Goal: Check status: Check status

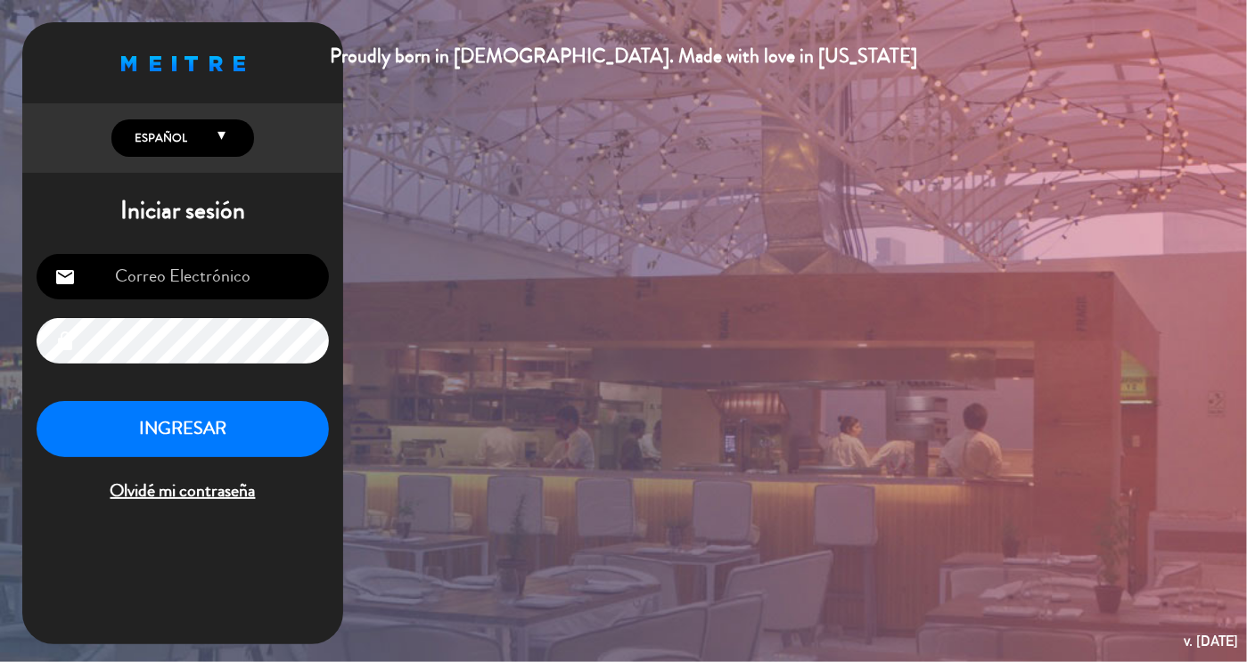
type input "[EMAIL_ADDRESS][DOMAIN_NAME]"
click at [166, 411] on button "INGRESAR" at bounding box center [183, 429] width 292 height 56
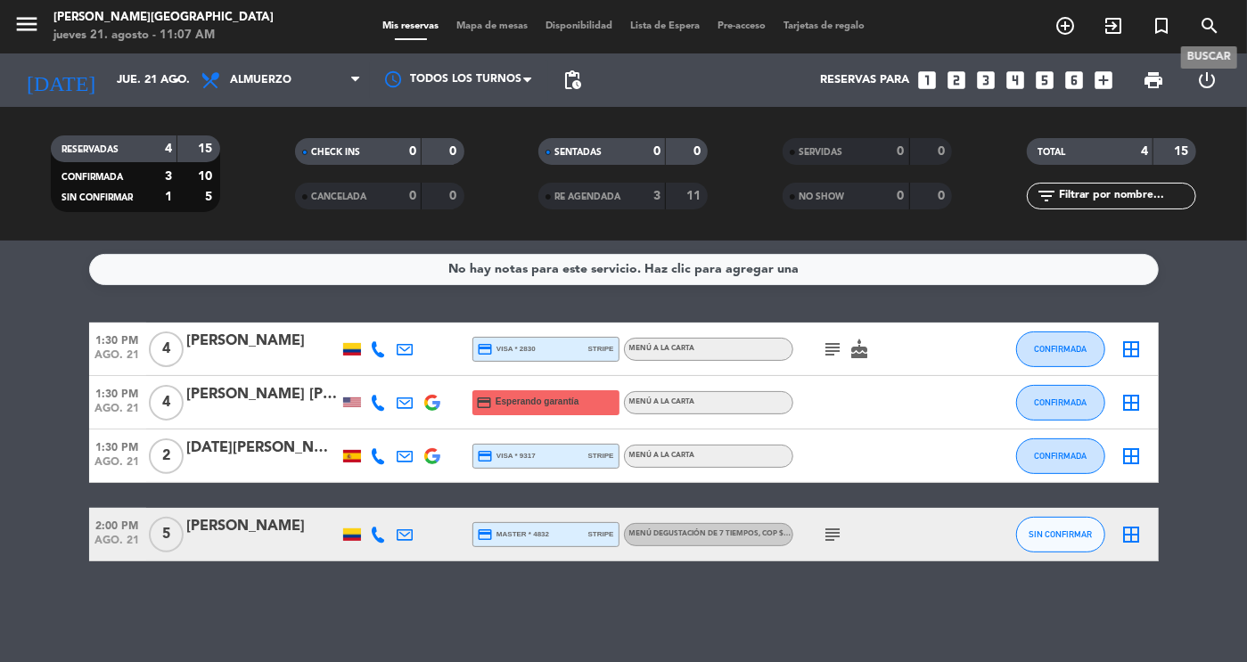
click at [1219, 25] on icon "search" at bounding box center [1209, 25] width 21 height 21
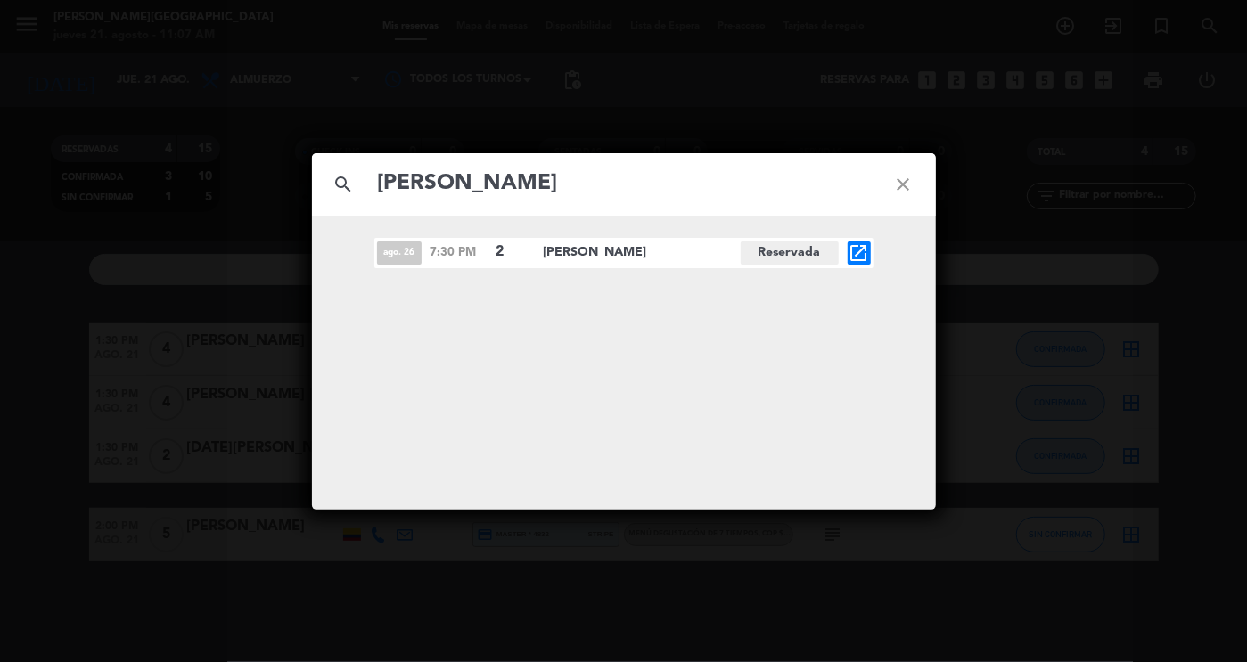
type input "[PERSON_NAME]"
click at [864, 249] on icon "open_in_new" at bounding box center [859, 252] width 21 height 21
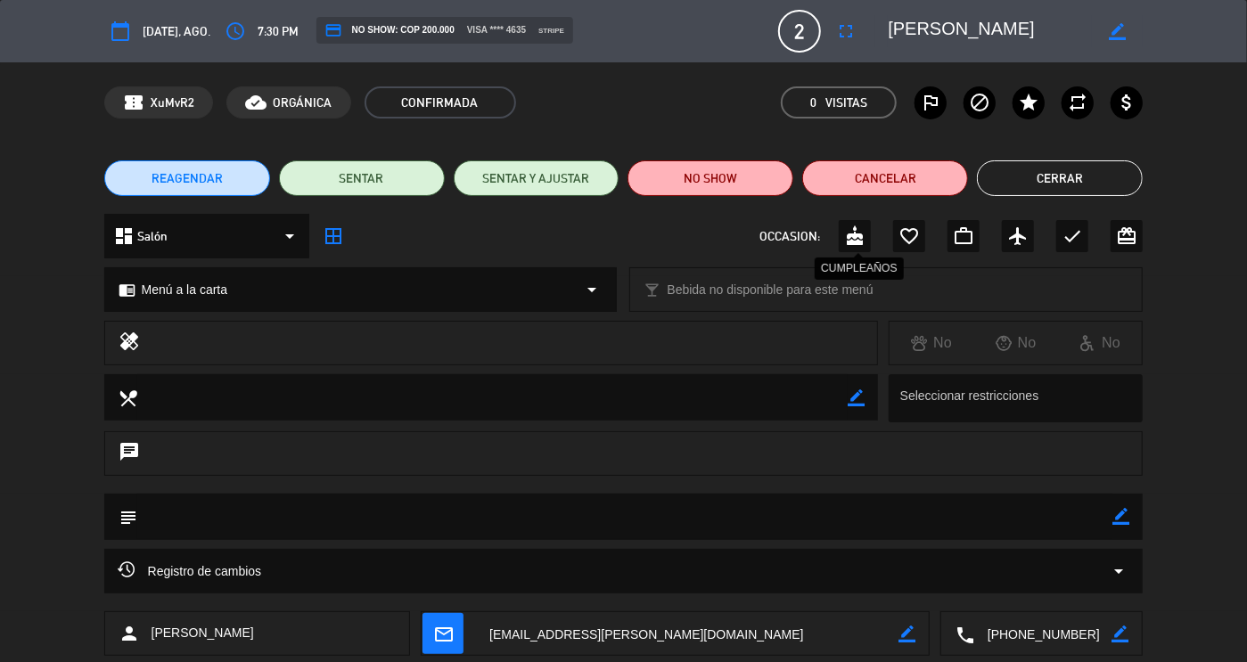
click at [850, 225] on div "cake" at bounding box center [855, 236] width 32 height 32
click at [1033, 188] on button "Cerrar" at bounding box center [1060, 178] width 166 height 36
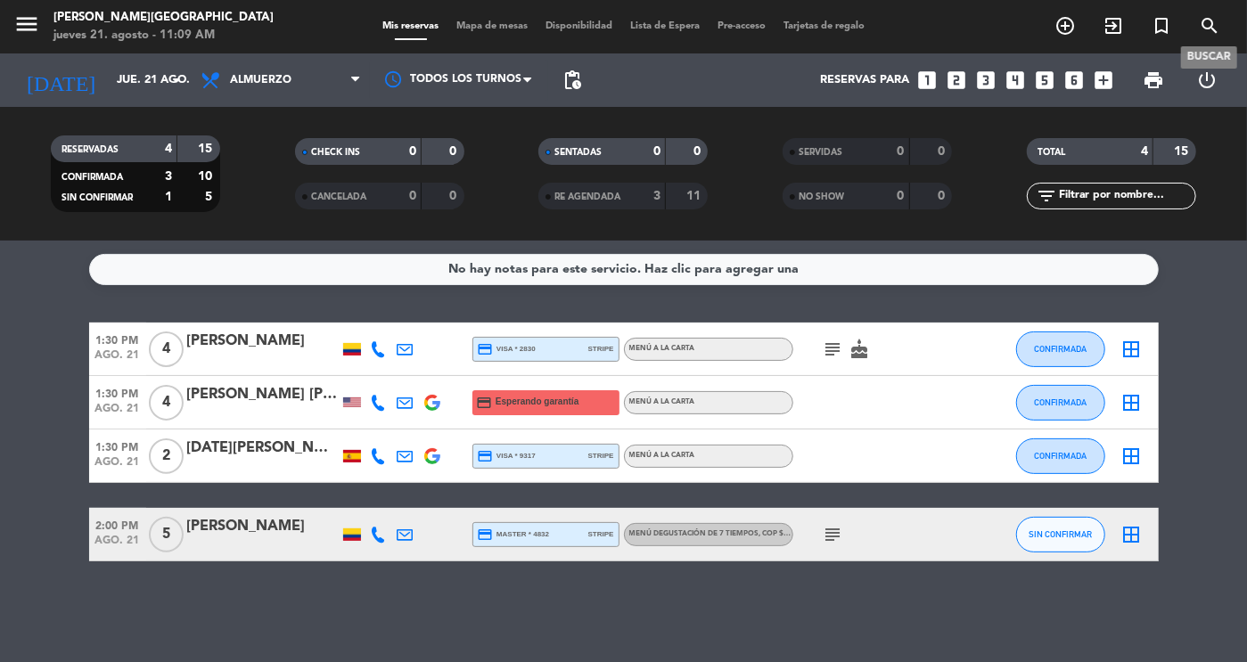
click at [1206, 22] on icon "search" at bounding box center [1209, 25] width 21 height 21
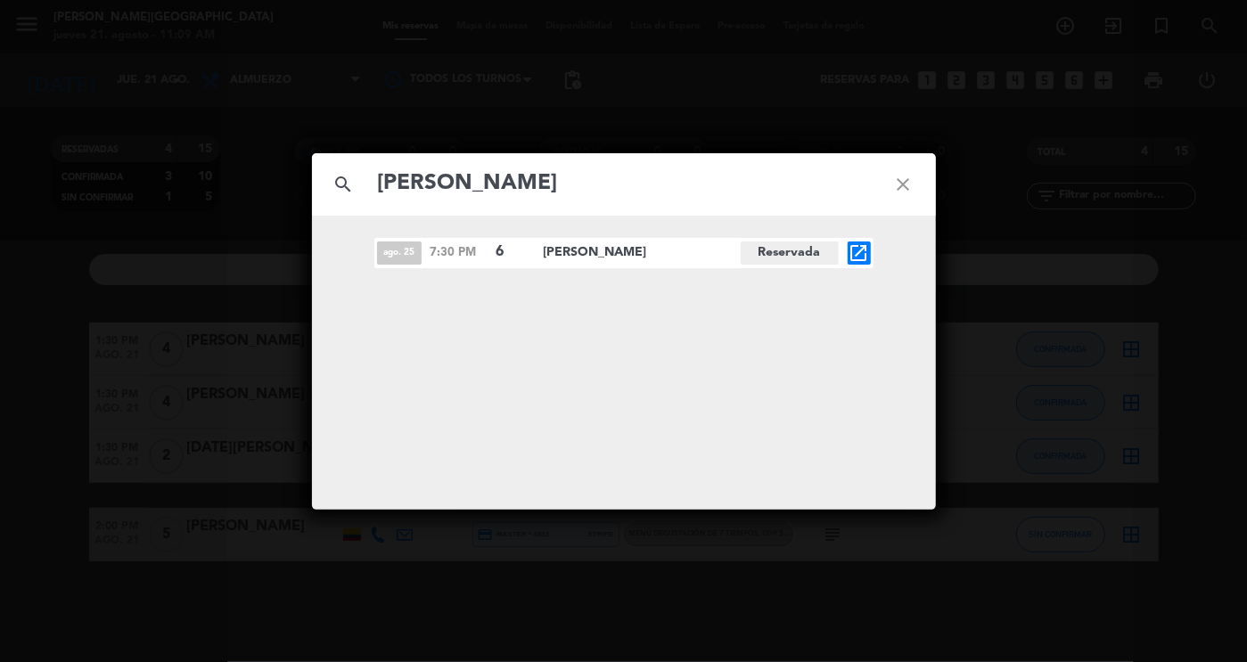
type input "[PERSON_NAME]"
click at [850, 256] on icon "open_in_new" at bounding box center [859, 252] width 21 height 21
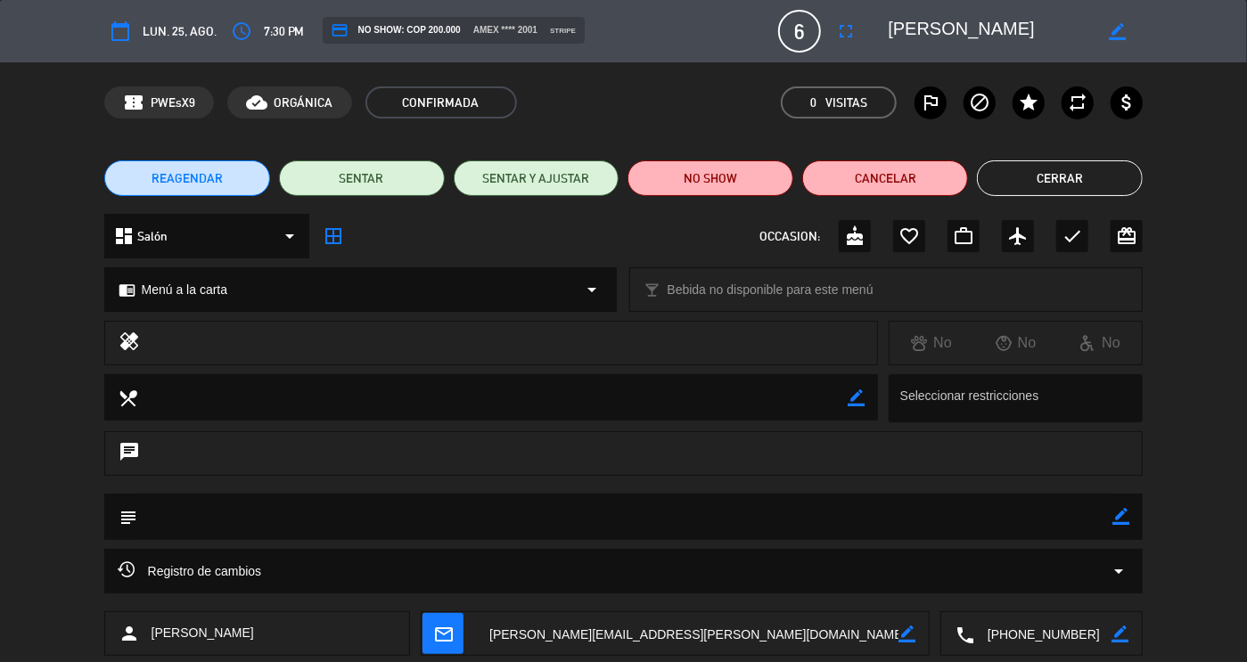
click at [1029, 162] on button "Cerrar" at bounding box center [1060, 178] width 166 height 36
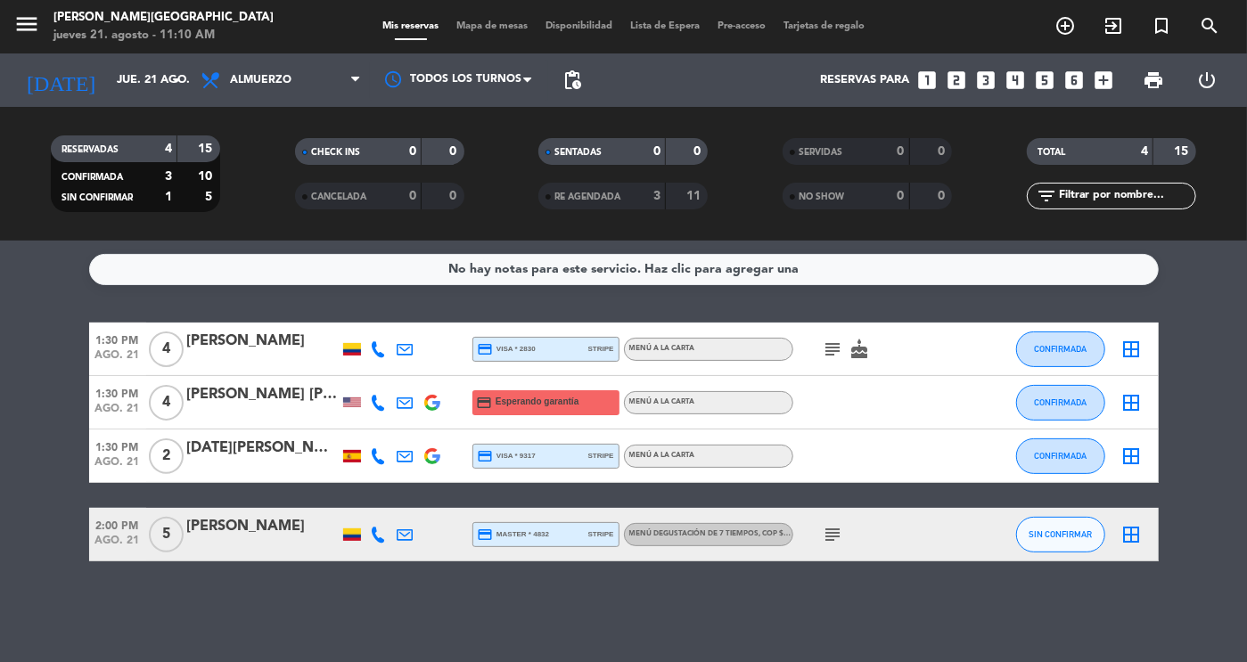
click at [261, 538] on div "[PERSON_NAME]" at bounding box center [263, 526] width 152 height 23
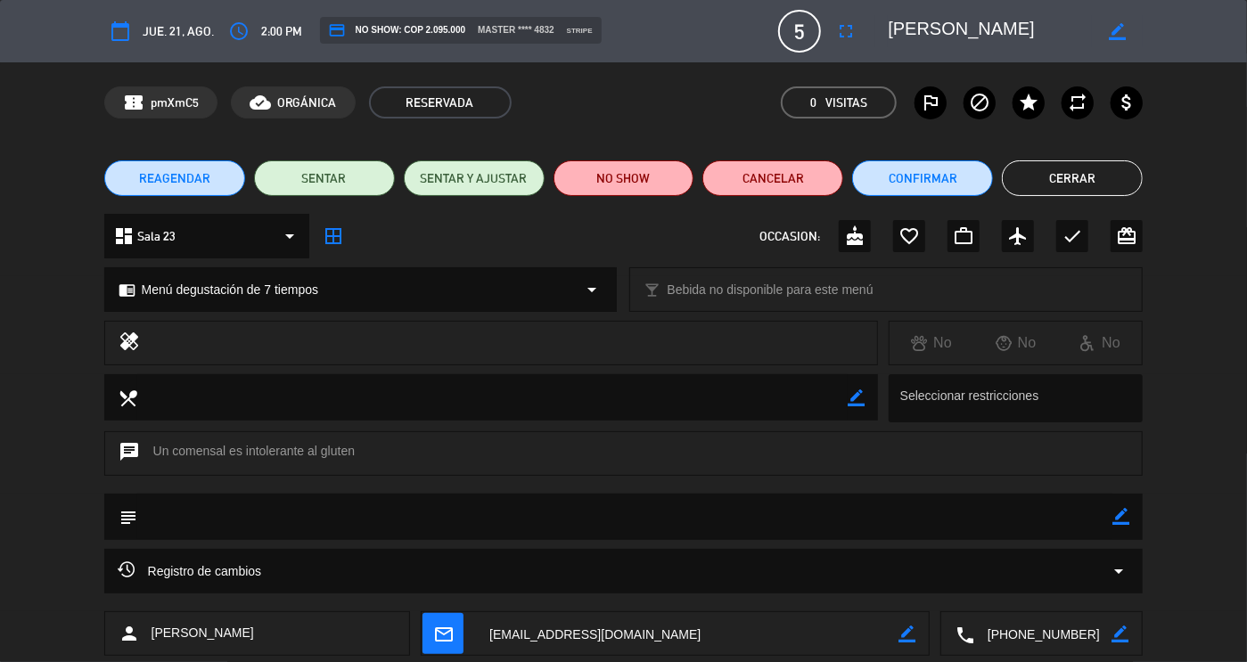
drag, startPoint x: 1090, startPoint y: 630, endPoint x: 898, endPoint y: 639, distance: 192.8
click at [898, 639] on div "person [PERSON_NAME] mail_outline border_color local_phone border_color" at bounding box center [624, 634] width 1040 height 45
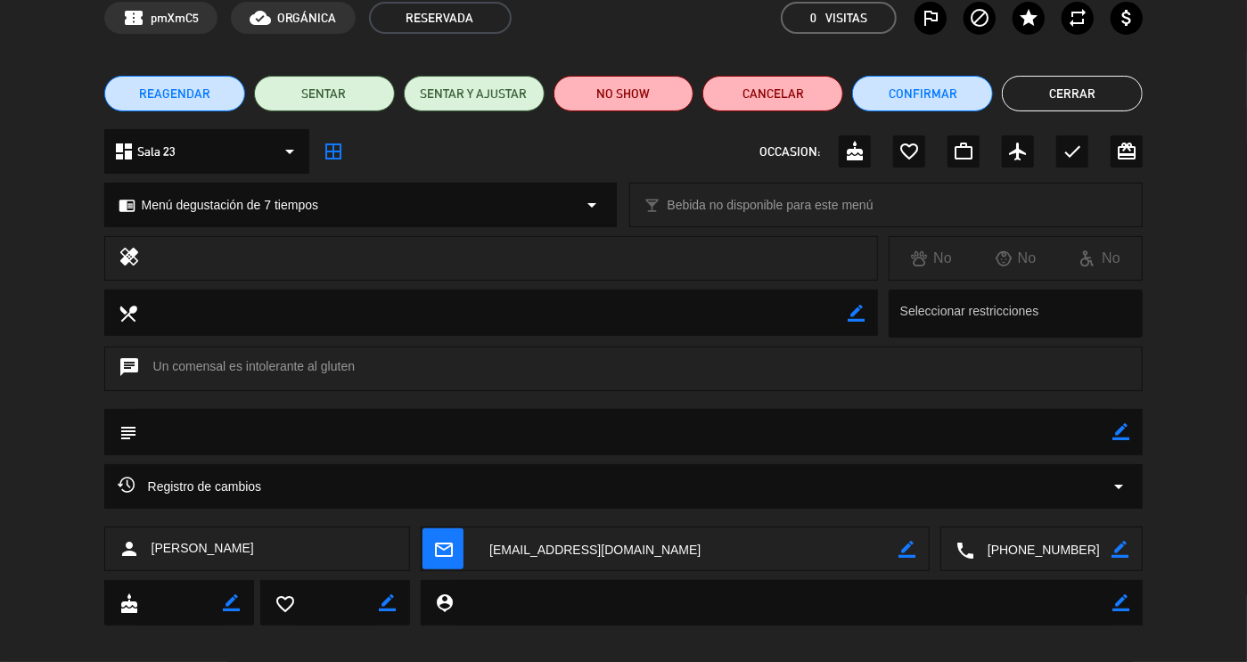
scroll to position [102, 0]
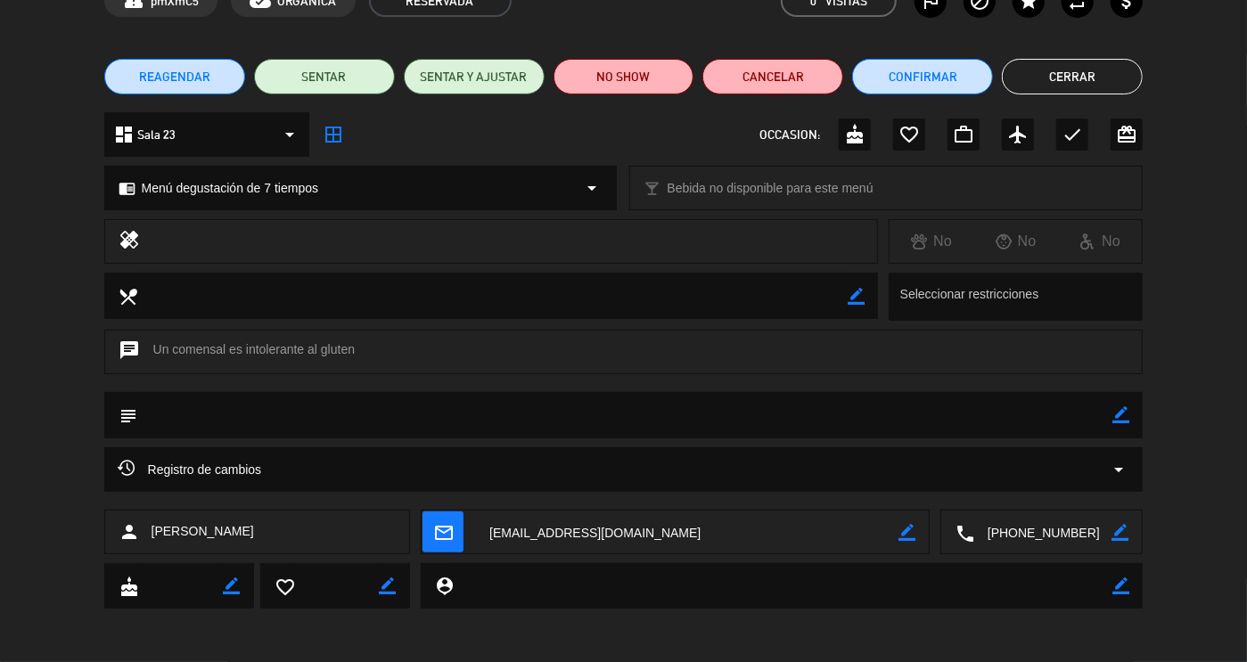
drag, startPoint x: 646, startPoint y: 644, endPoint x: 485, endPoint y: 664, distance: 162.7
click at [485, 662] on html "close × [PERSON_NAME] × chrome_reader_mode Listado de Reservas account_box Clie…" at bounding box center [623, 331] width 1247 height 662
click at [941, 83] on button "Confirmar" at bounding box center [922, 77] width 141 height 36
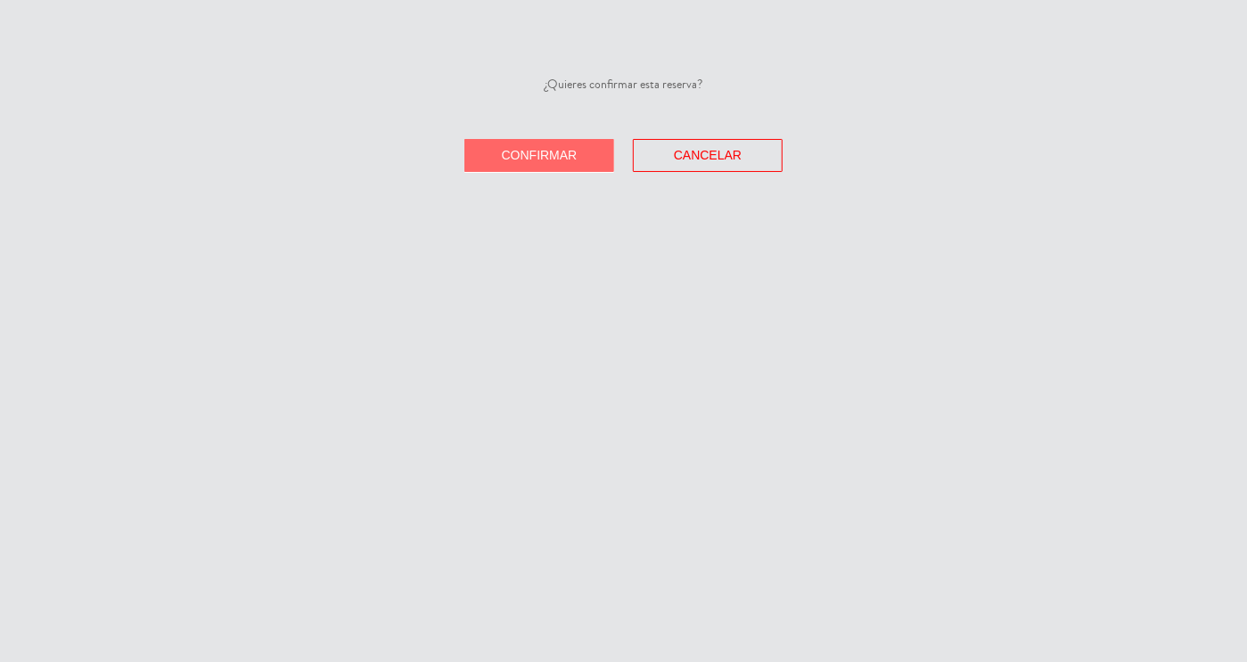
click at [575, 144] on button "Confirmar" at bounding box center [539, 155] width 150 height 33
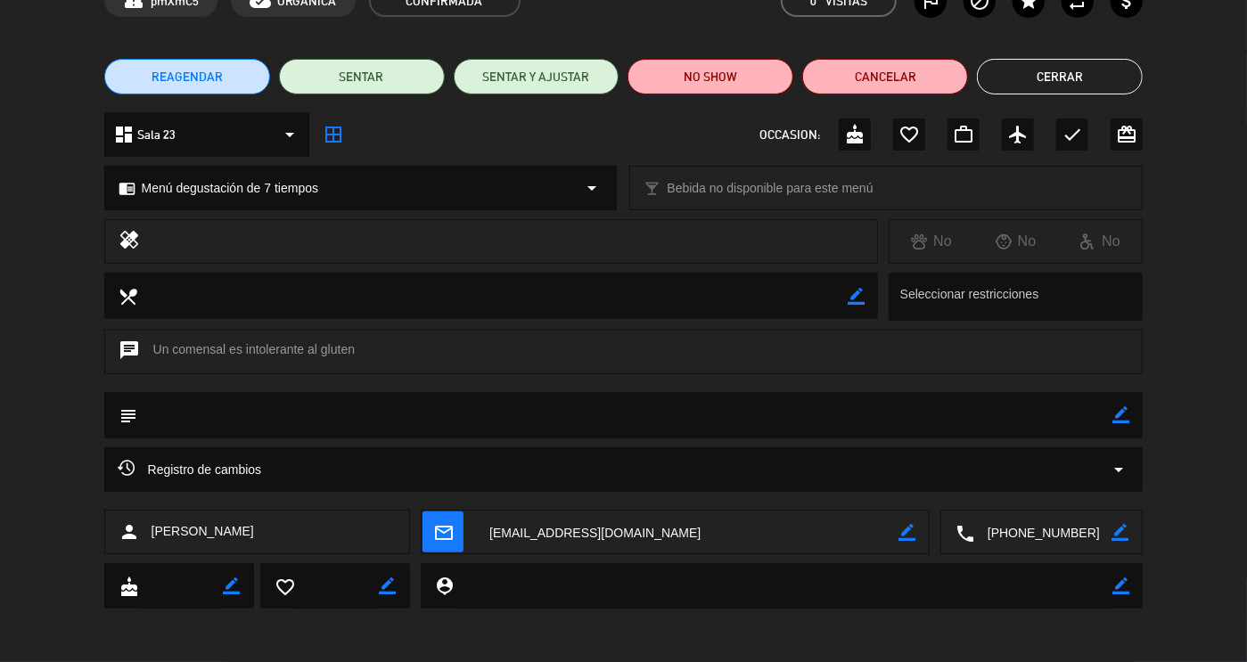
click at [1039, 88] on button "Cerrar" at bounding box center [1060, 77] width 166 height 36
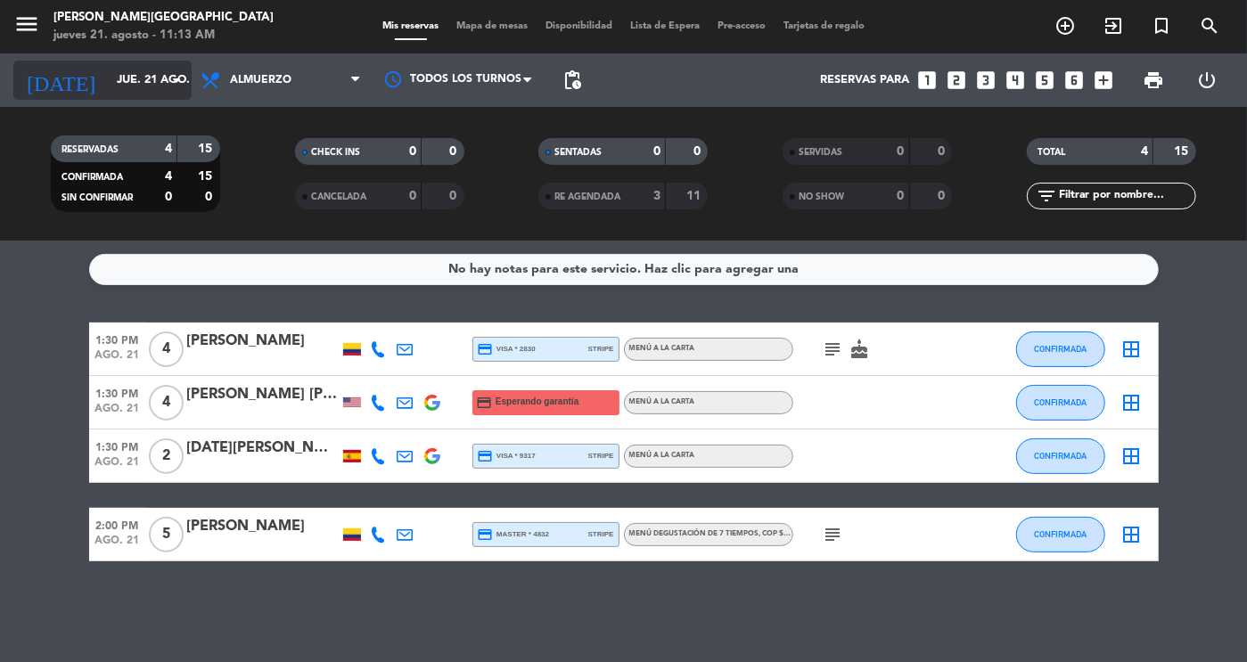
click at [131, 76] on input "jue. 21 ago." at bounding box center [184, 80] width 152 height 32
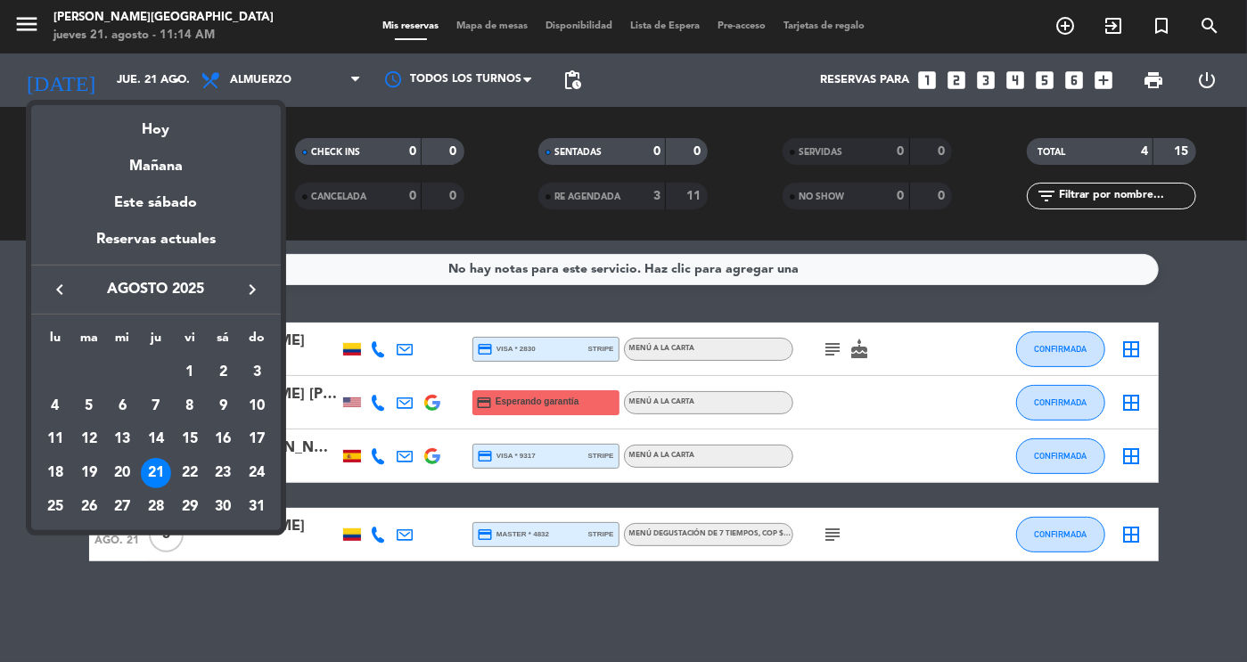
click at [266, 82] on div at bounding box center [623, 331] width 1247 height 662
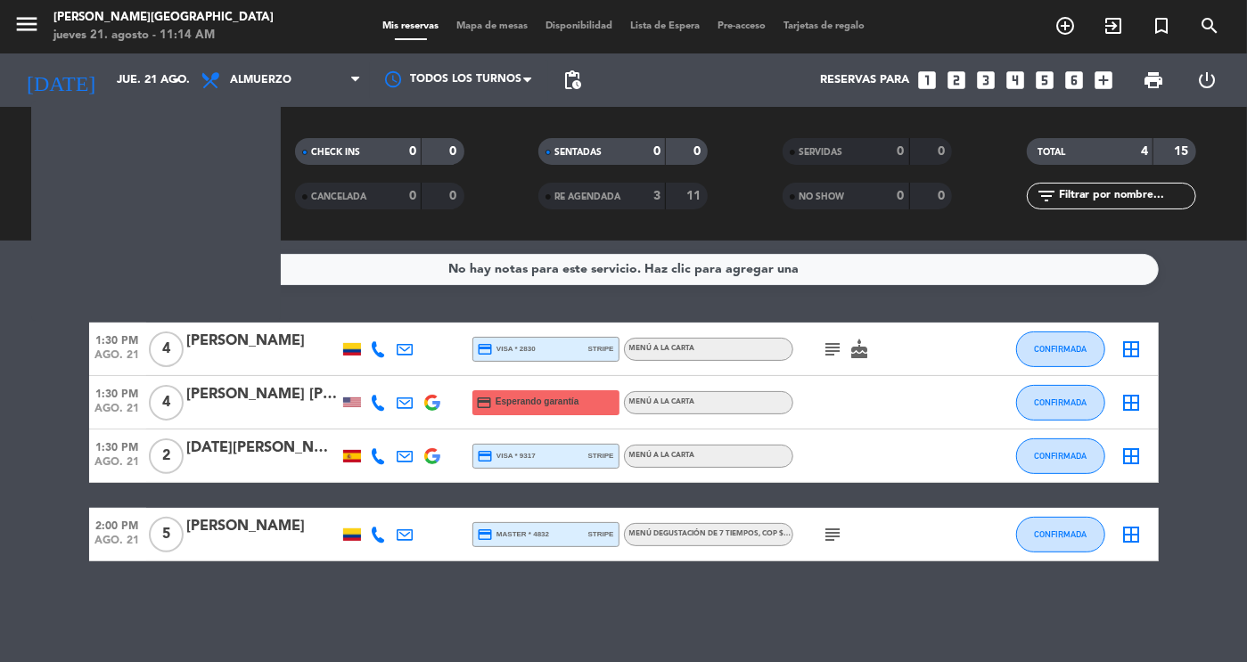
click at [266, 82] on span "Almuerzo" at bounding box center [261, 80] width 62 height 12
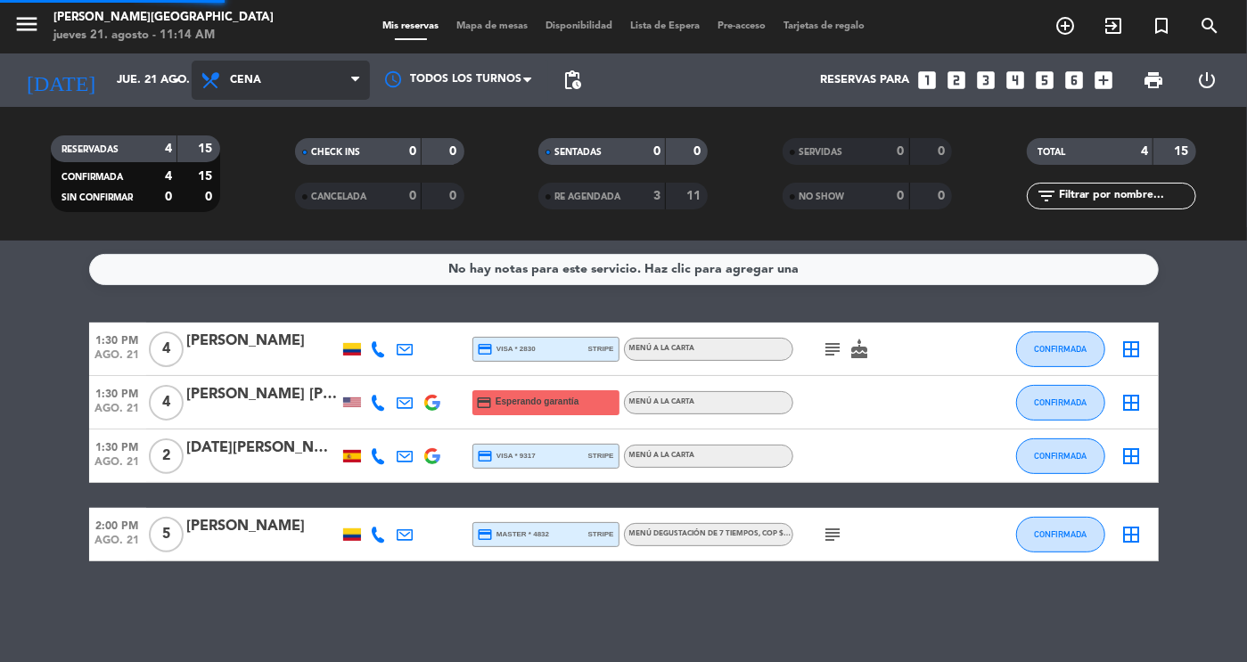
click at [281, 204] on div "menu [PERSON_NAME][GEOGRAPHIC_DATA] jueves 21. agosto - 11:14 AM Mis reservas M…" at bounding box center [623, 120] width 1247 height 241
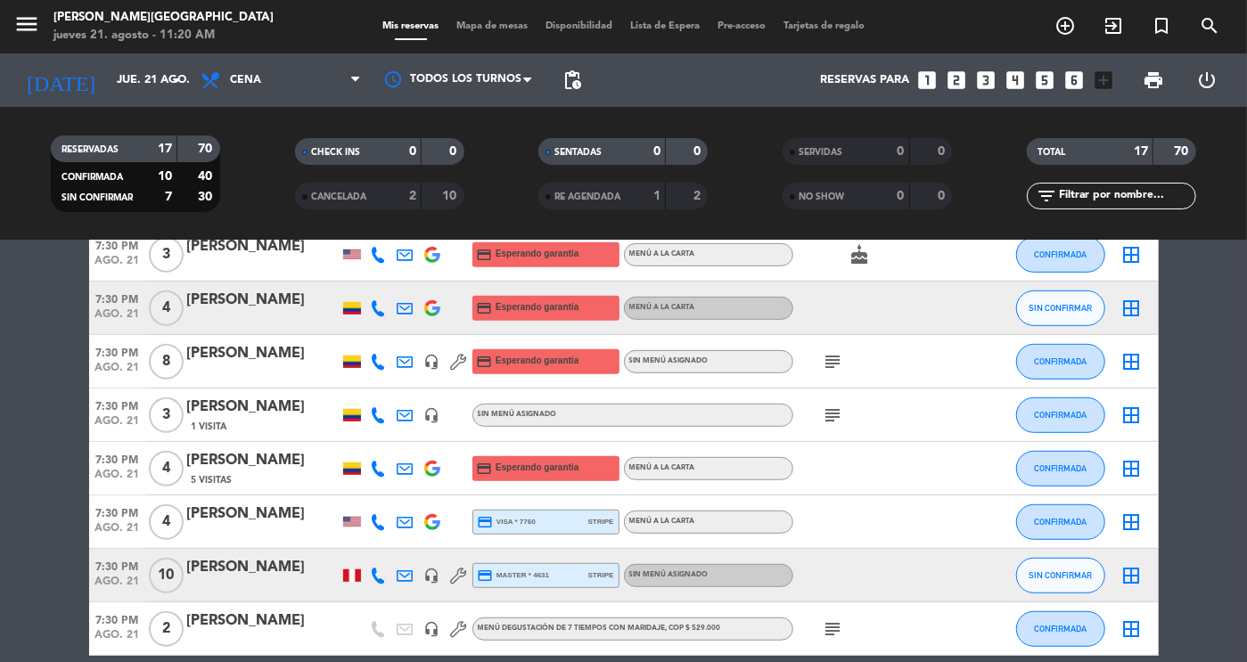
scroll to position [733, 0]
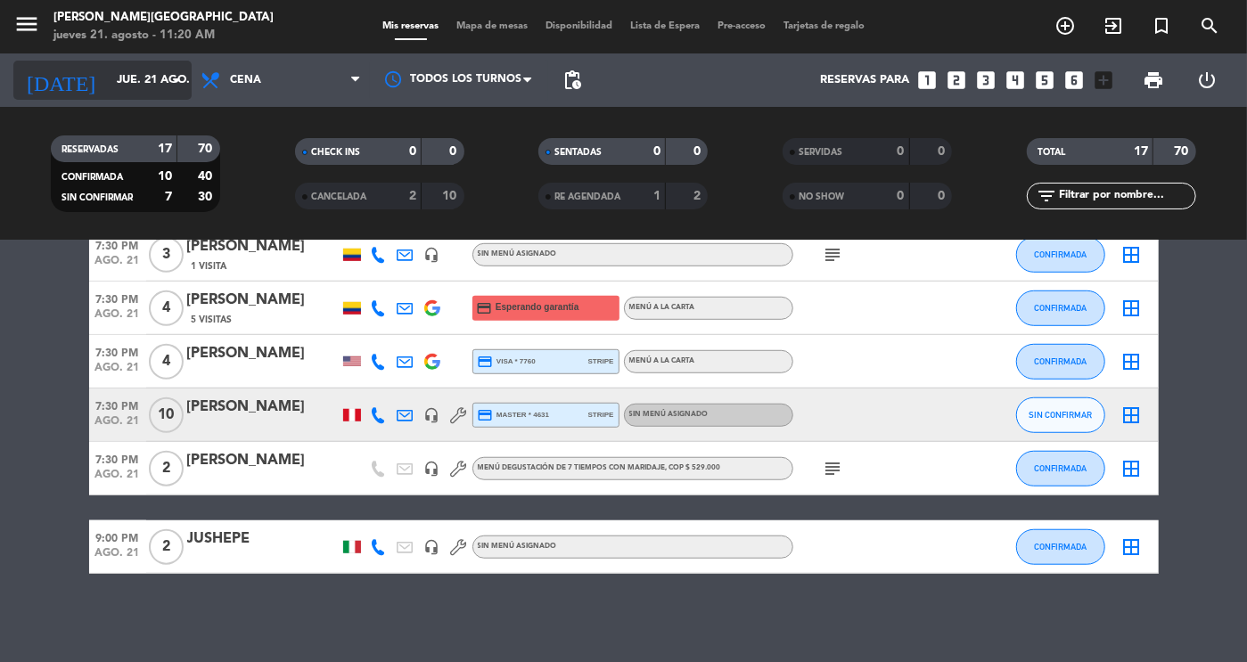
click at [132, 78] on input "jue. 21 ago." at bounding box center [184, 80] width 152 height 32
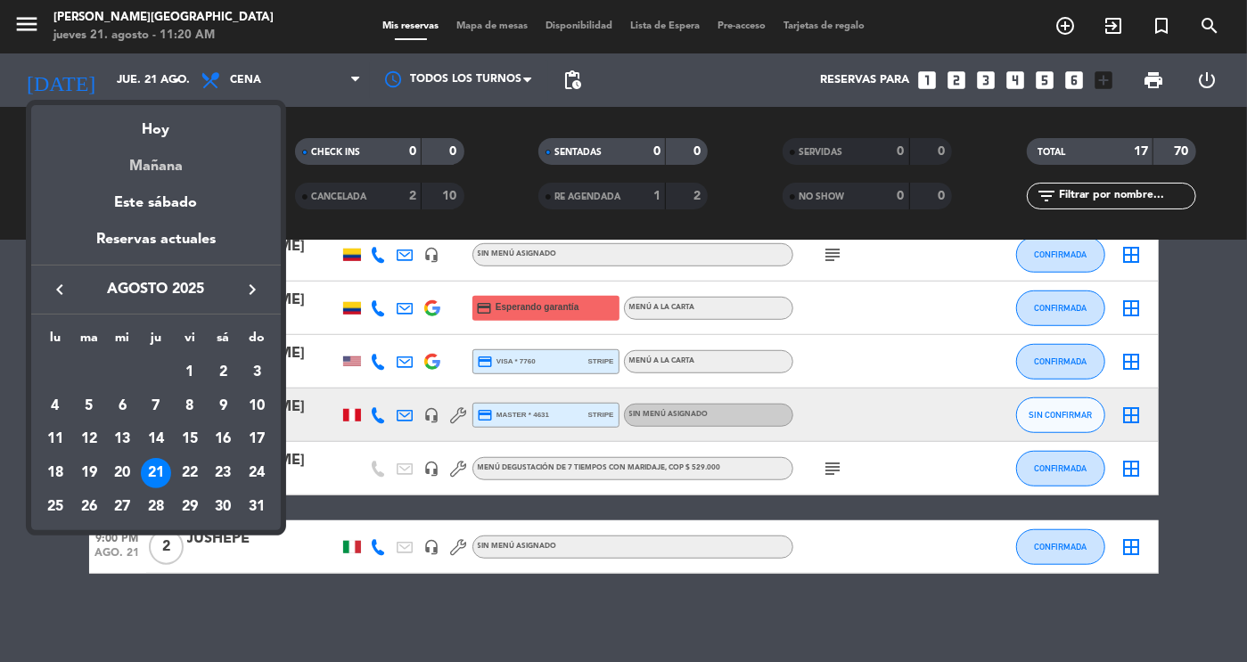
click at [154, 176] on div "Mañana" at bounding box center [156, 160] width 250 height 37
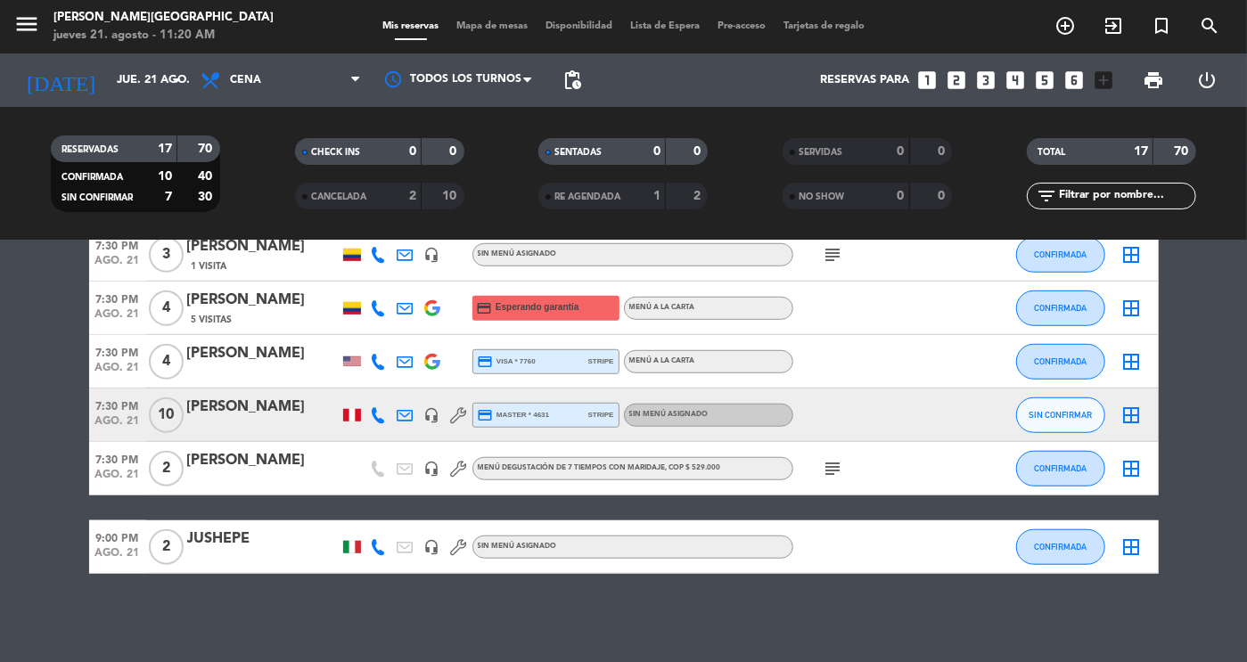
type input "vie. 22 ago."
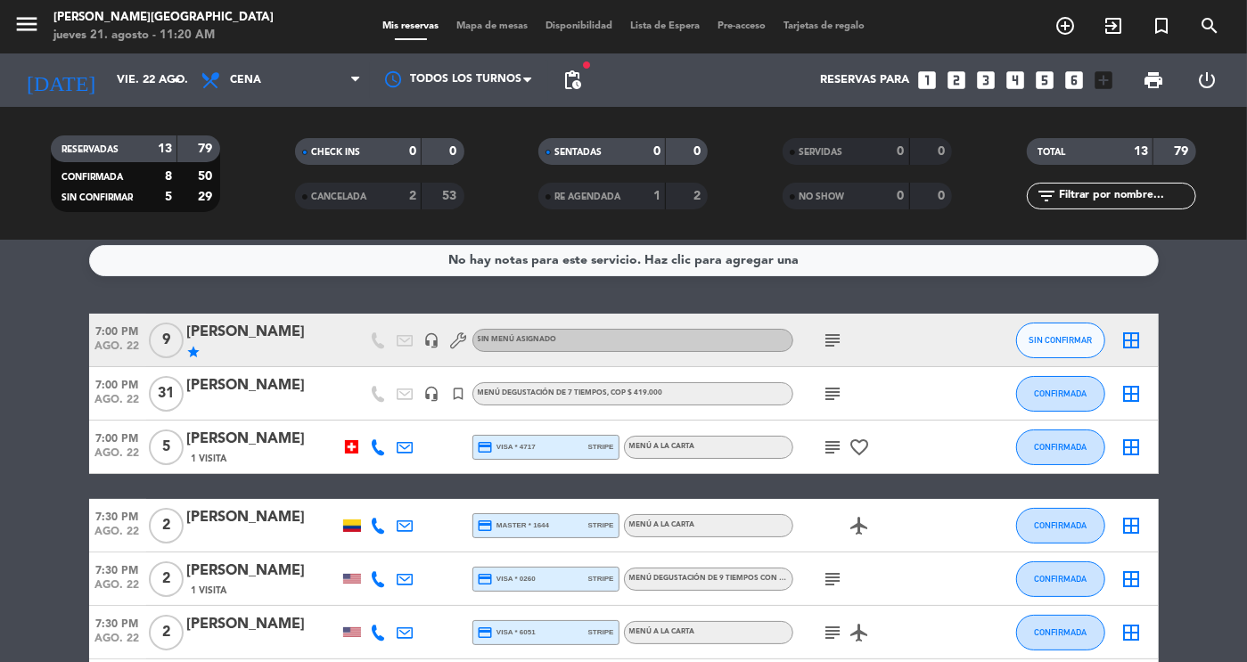
scroll to position [0, 0]
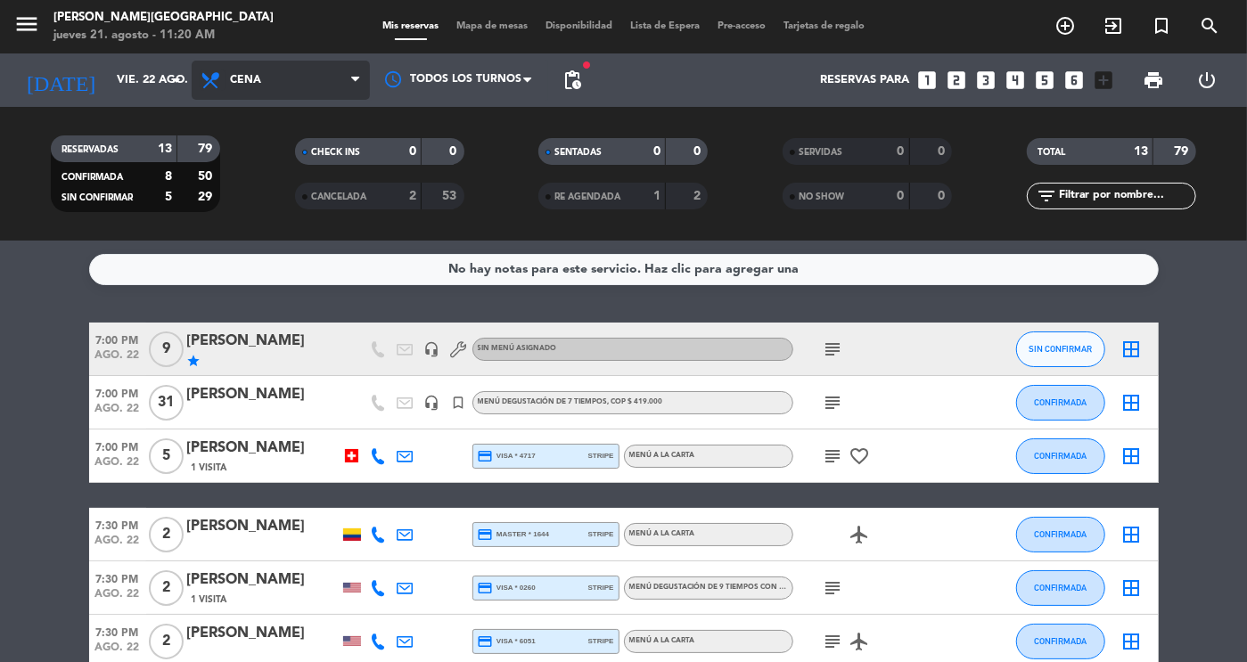
click at [209, 76] on icon at bounding box center [213, 80] width 26 height 21
click at [244, 160] on div "menu [PERSON_NAME][GEOGRAPHIC_DATA] jueves 21. agosto - 11:20 AM Mis reservas M…" at bounding box center [623, 120] width 1247 height 241
